Goal: Transaction & Acquisition: Purchase product/service

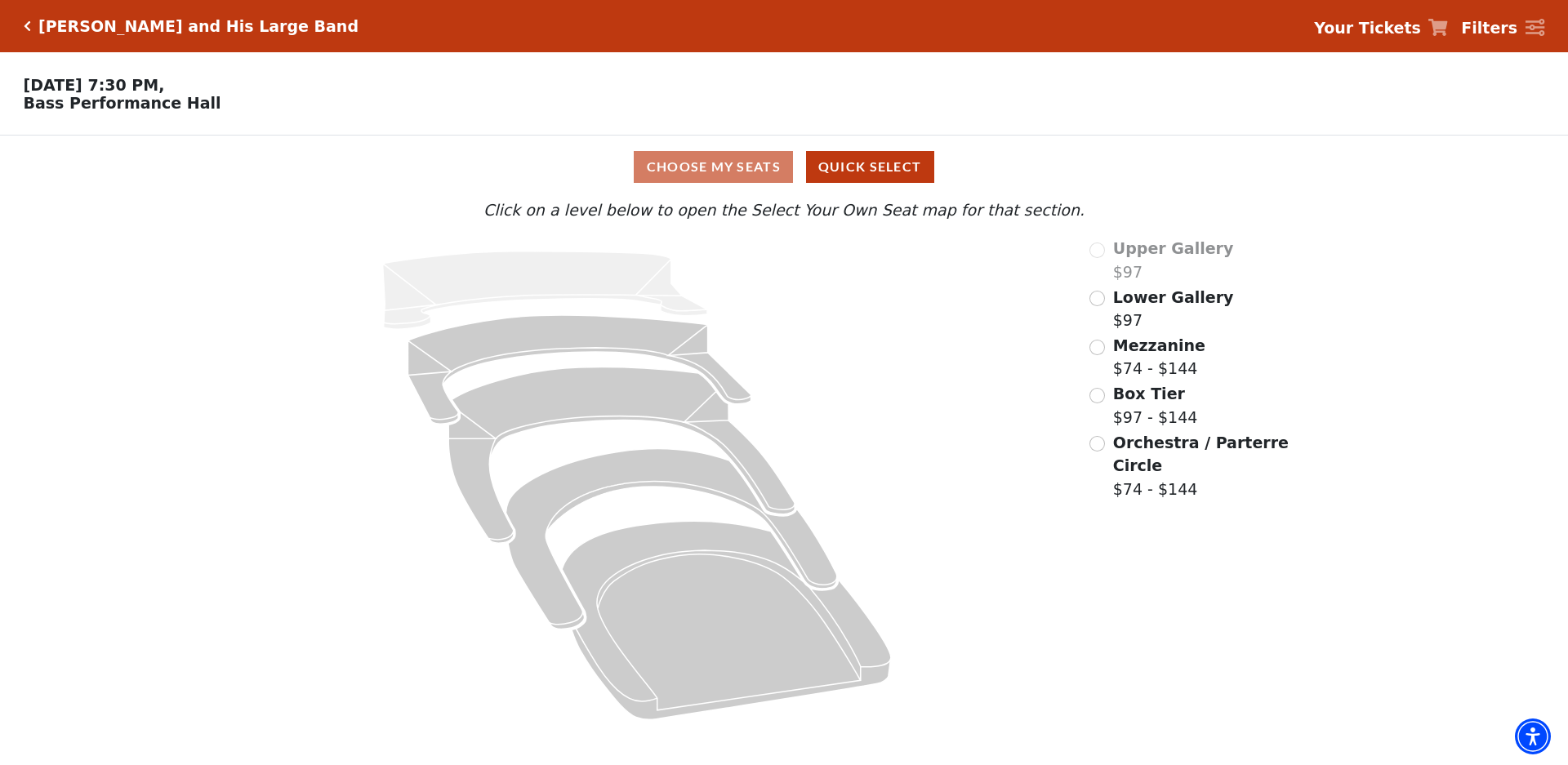
click at [1181, 349] on span "Mezzanine" at bounding box center [1159, 345] width 92 height 18
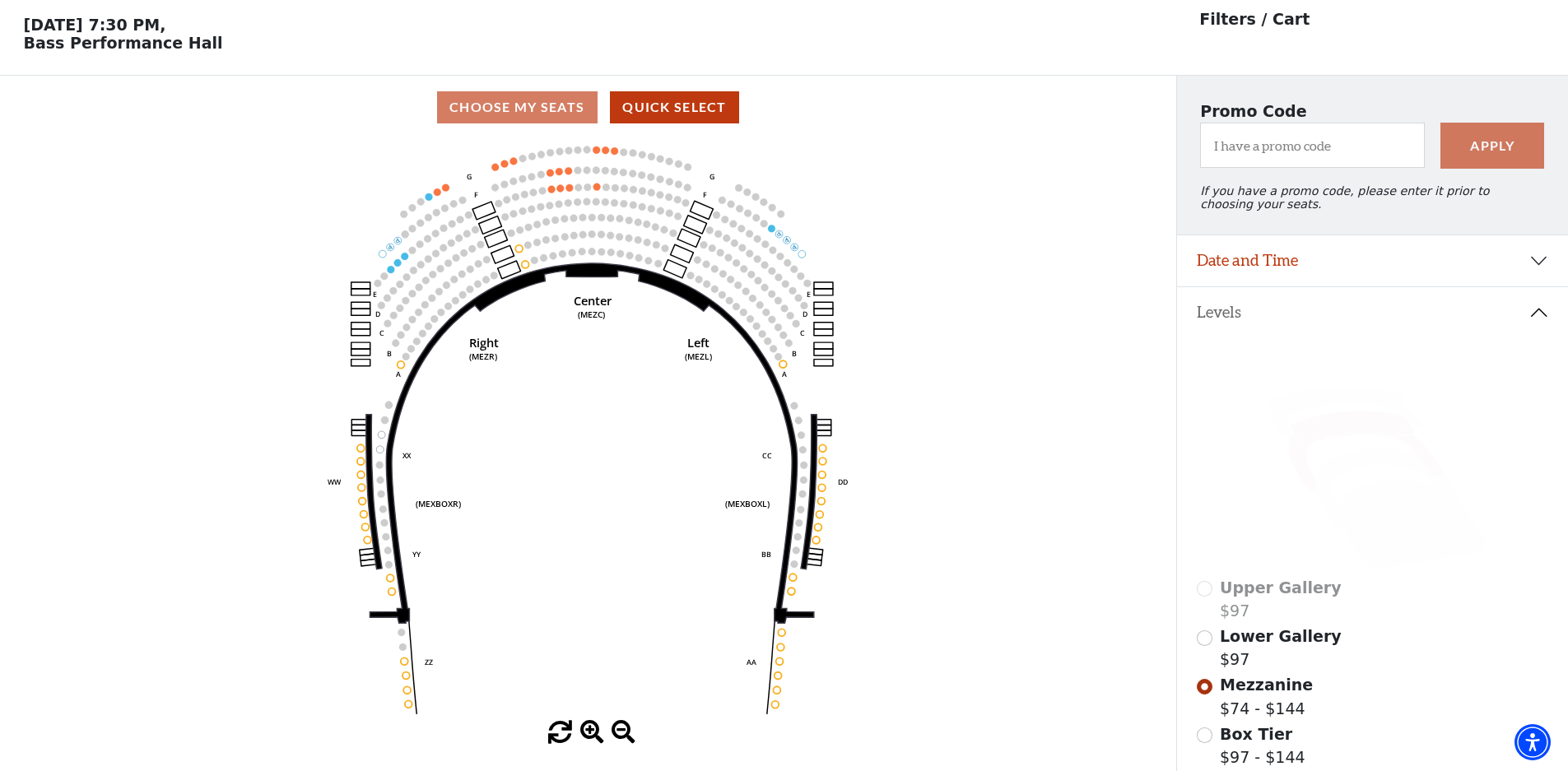
scroll to position [76, 0]
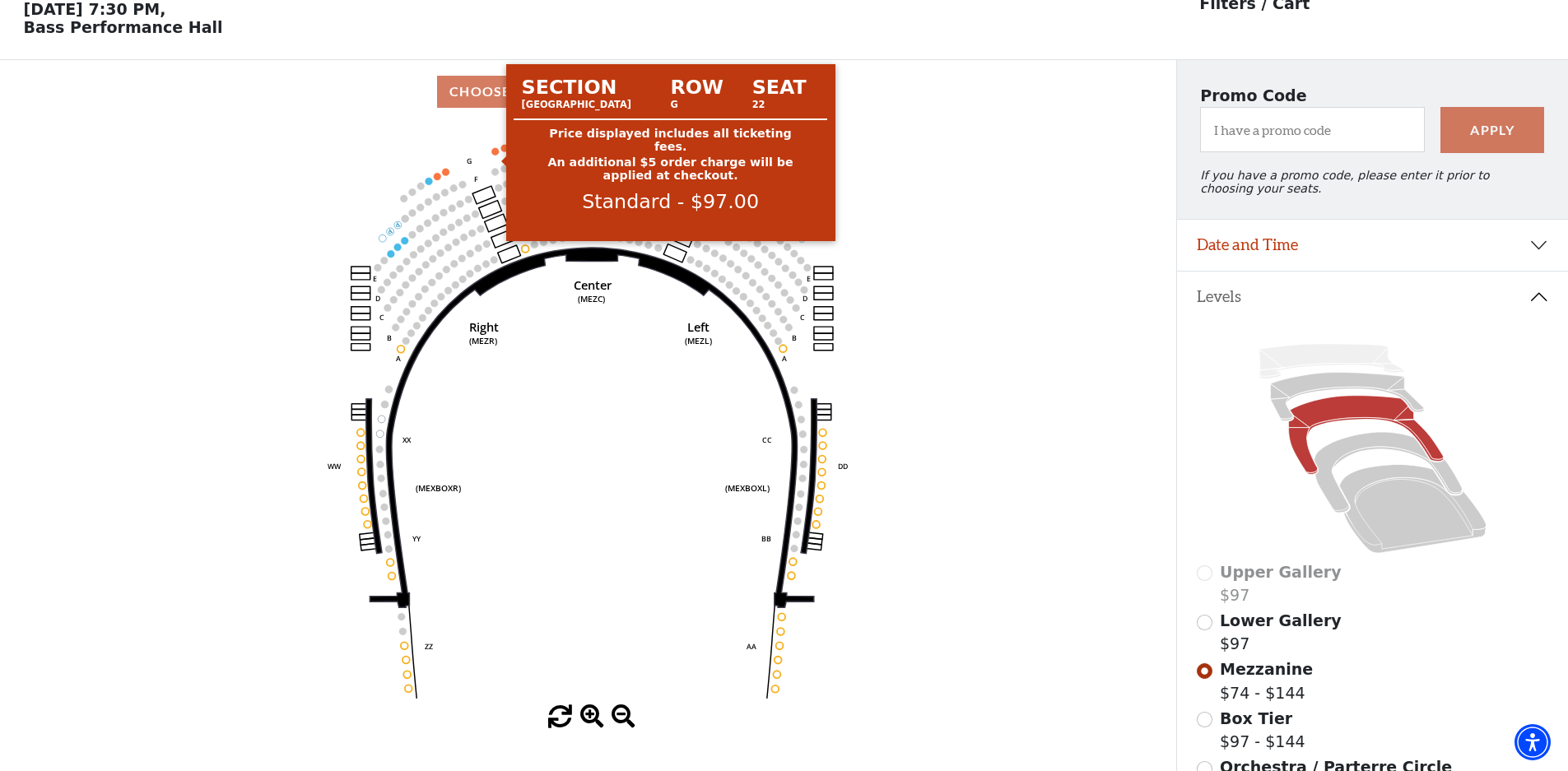
click at [495, 154] on circle at bounding box center [495, 151] width 8 height 8
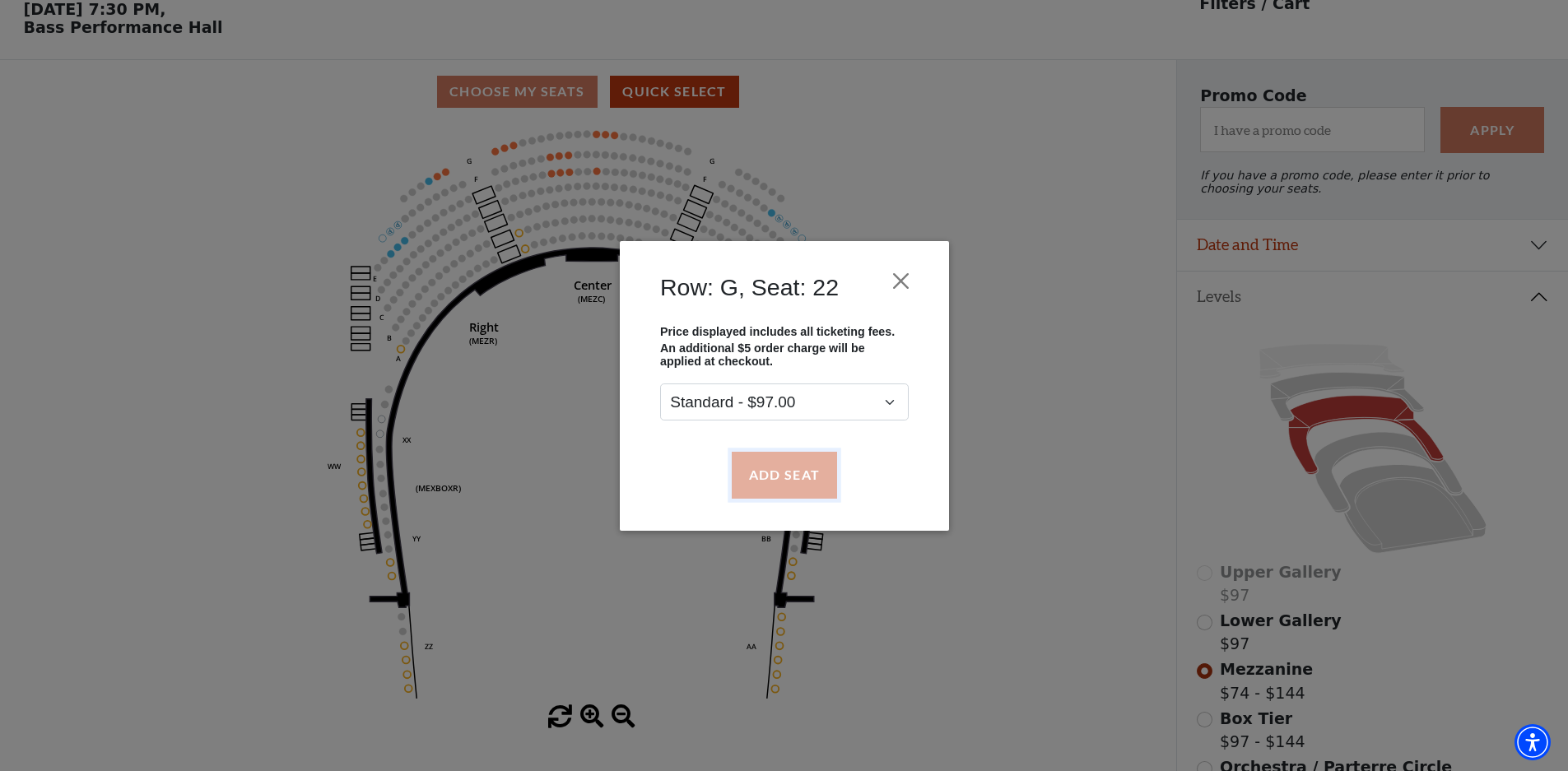
click at [798, 482] on button "Add Seat" at bounding box center [783, 474] width 105 height 46
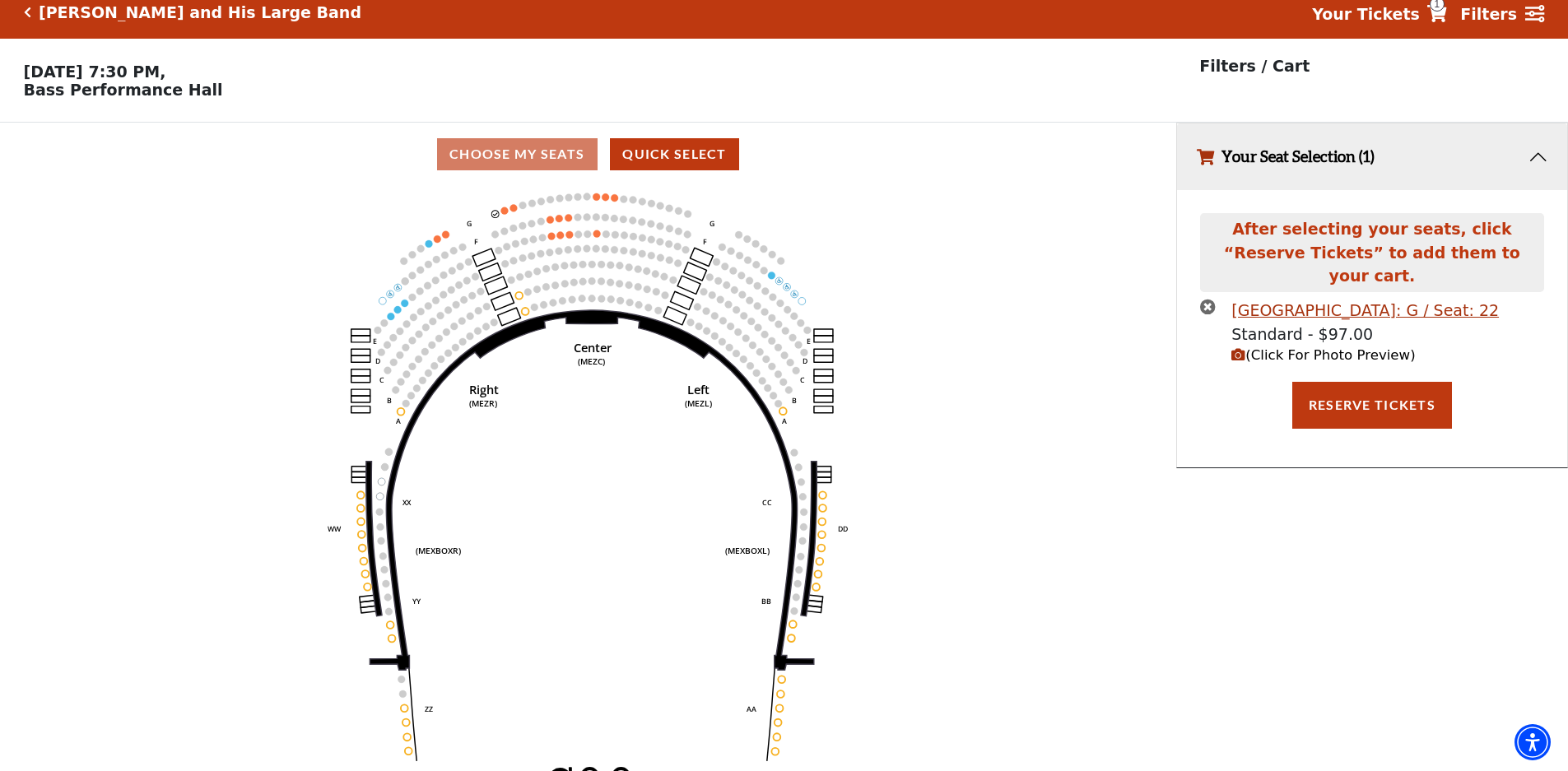
scroll to position [0, 0]
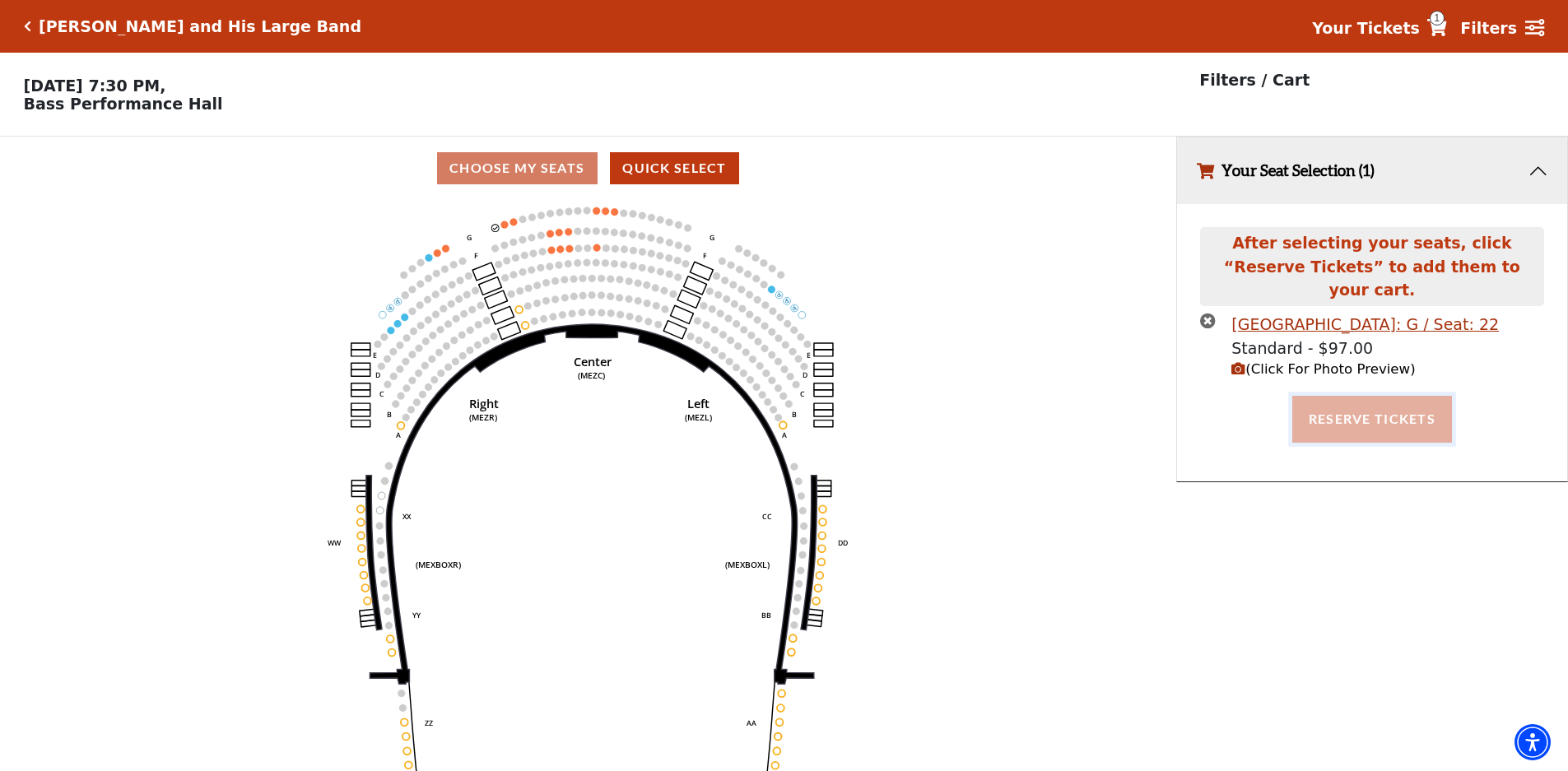
click at [1366, 413] on button "Reserve Tickets" at bounding box center [1372, 418] width 160 height 46
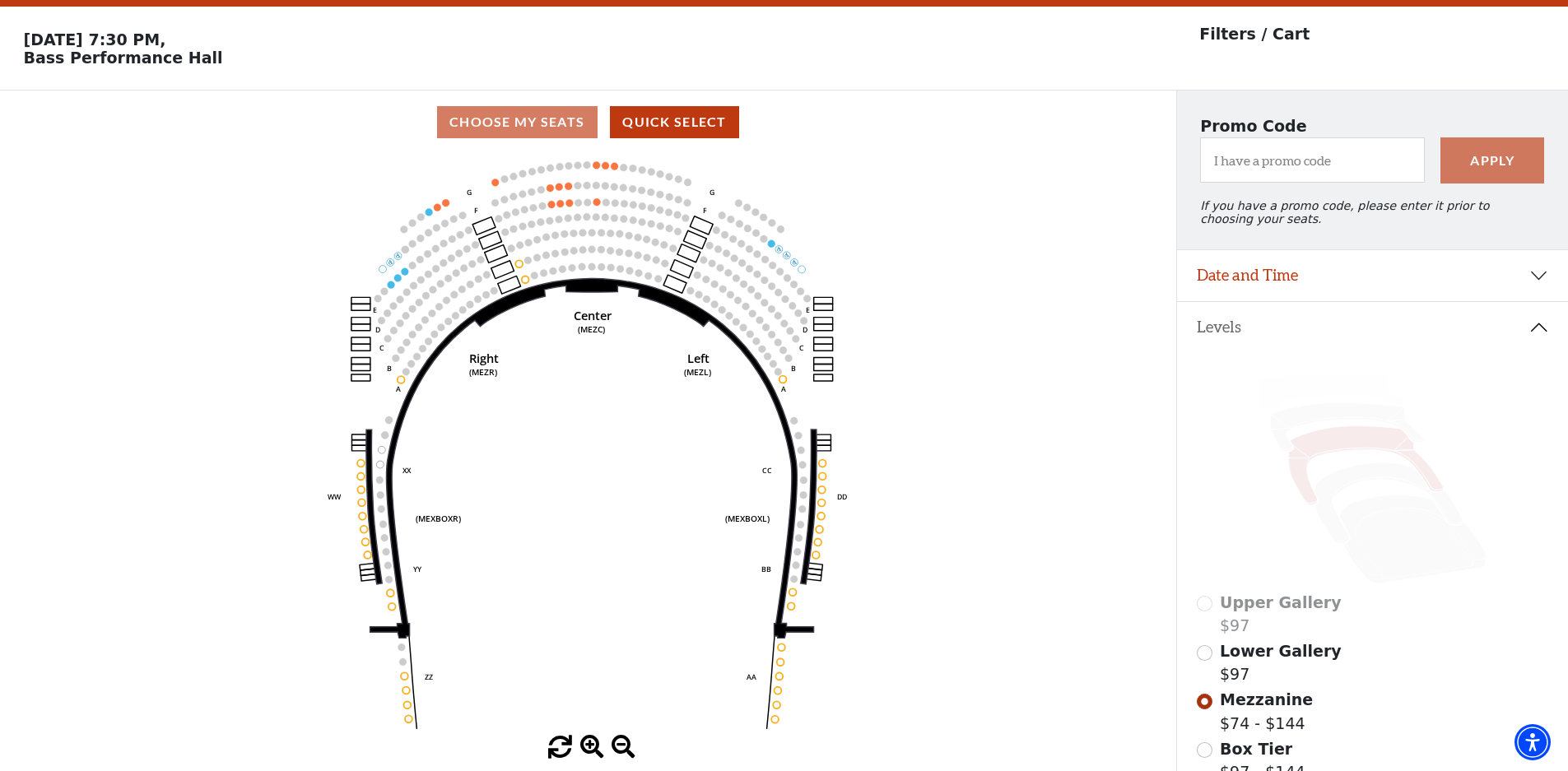
scroll to position [76, 0]
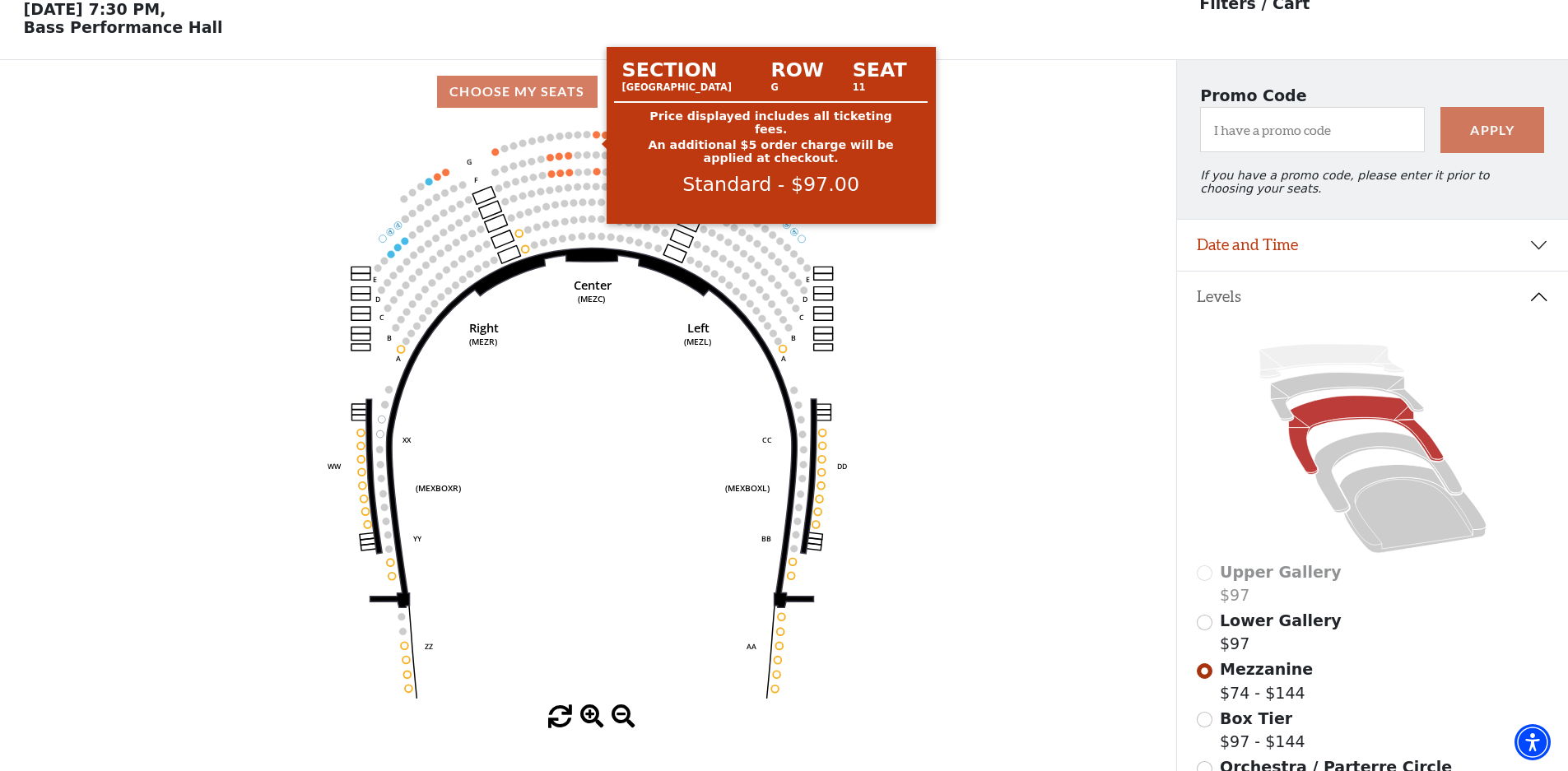
click at [597, 138] on circle at bounding box center [597, 134] width 8 height 8
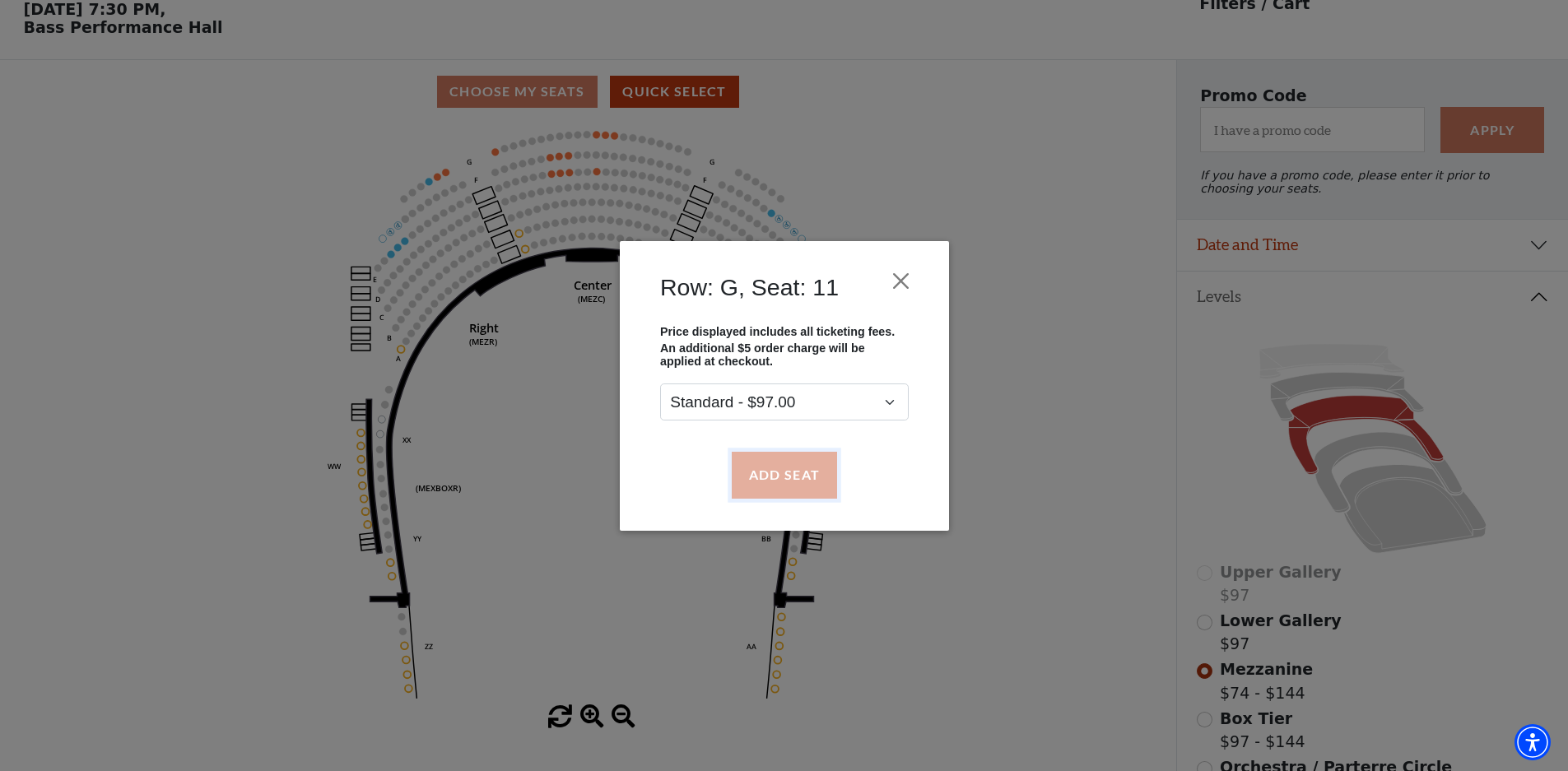
click at [787, 472] on button "Add Seat" at bounding box center [783, 474] width 105 height 46
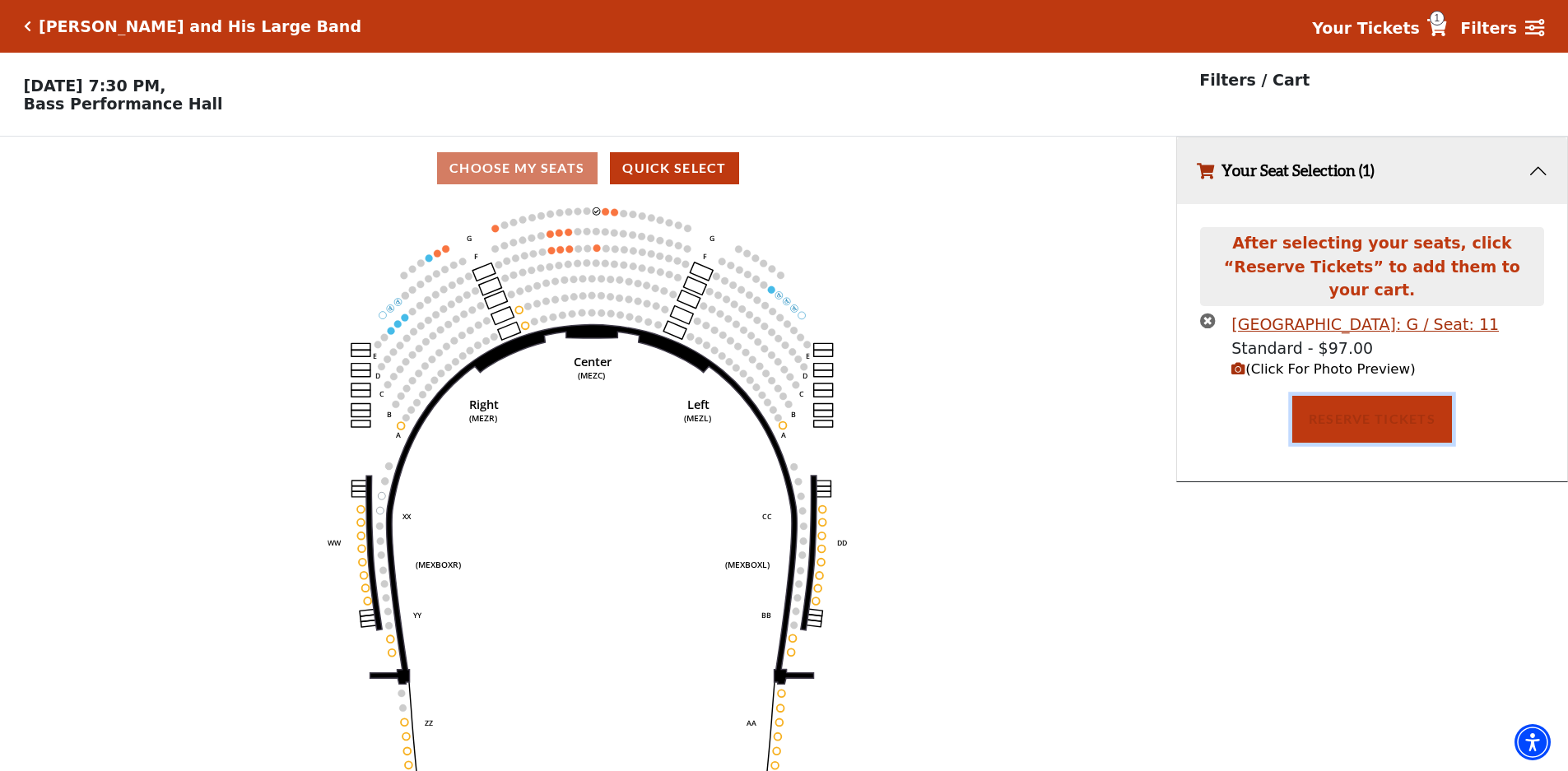
drag, startPoint x: 1422, startPoint y: 402, endPoint x: 1565, endPoint y: 386, distance: 143.9
click at [1422, 401] on button "Reserve Tickets" at bounding box center [1372, 418] width 160 height 46
